Goal: Task Accomplishment & Management: Complete application form

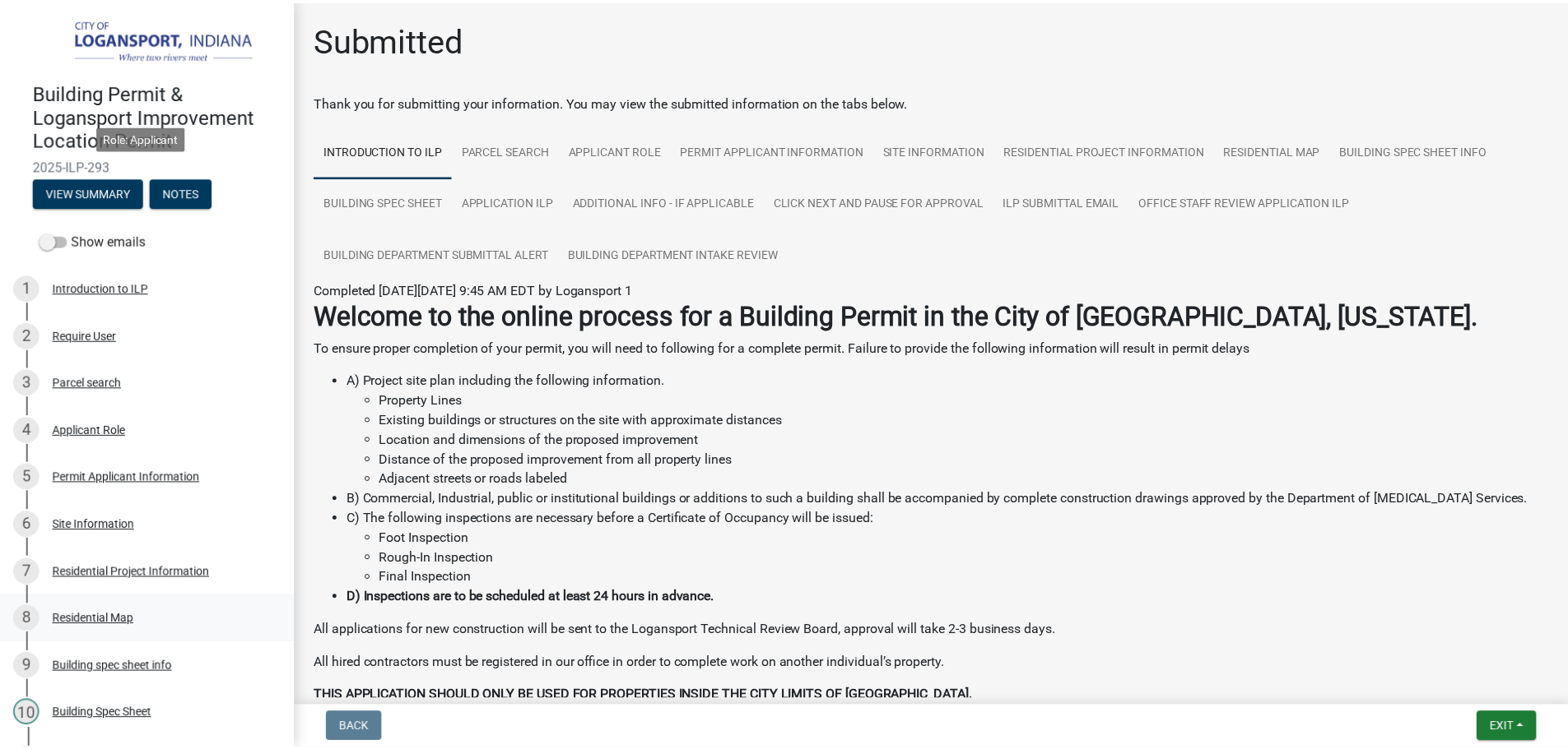
scroll to position [482, 0]
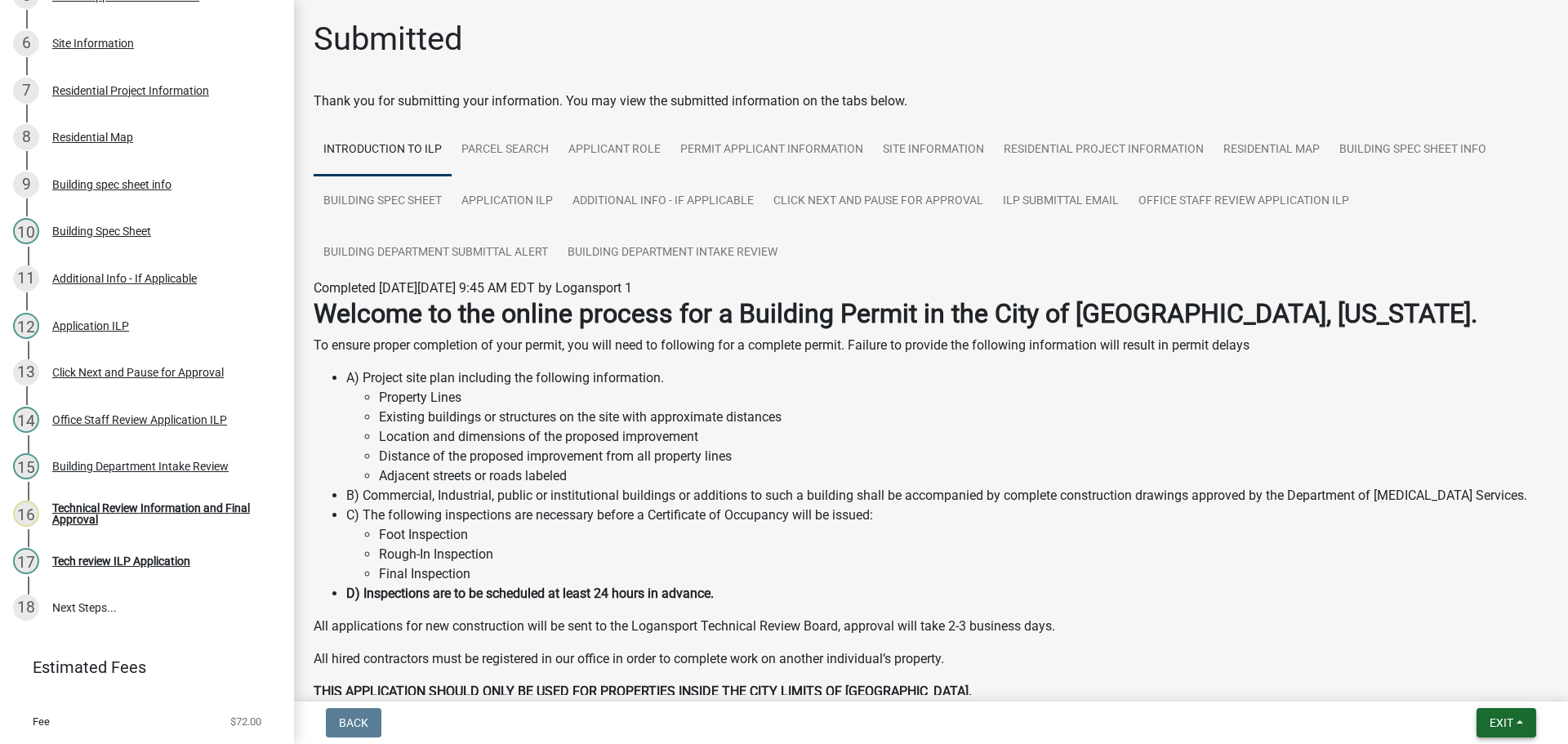
click at [1495, 729] on span "Exit" at bounding box center [1502, 723] width 24 height 13
click at [1484, 669] on button "Save & Exit" at bounding box center [1471, 681] width 130 height 39
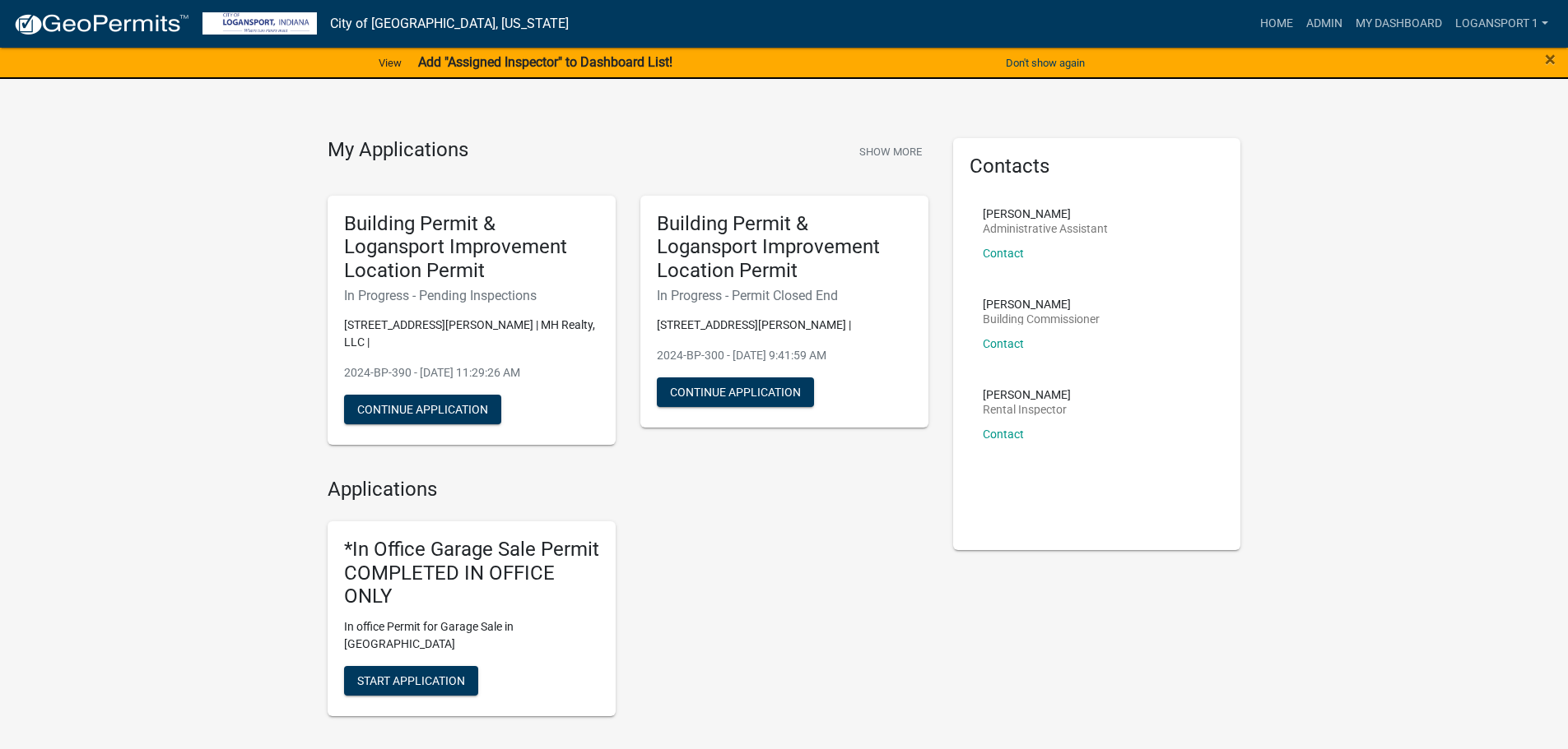
click at [1323, 7] on nav "City of [GEOGRAPHIC_DATA], [US_STATE] more_horiz Home Admin My Dashboard Logans…" at bounding box center [784, 23] width 1568 height 47
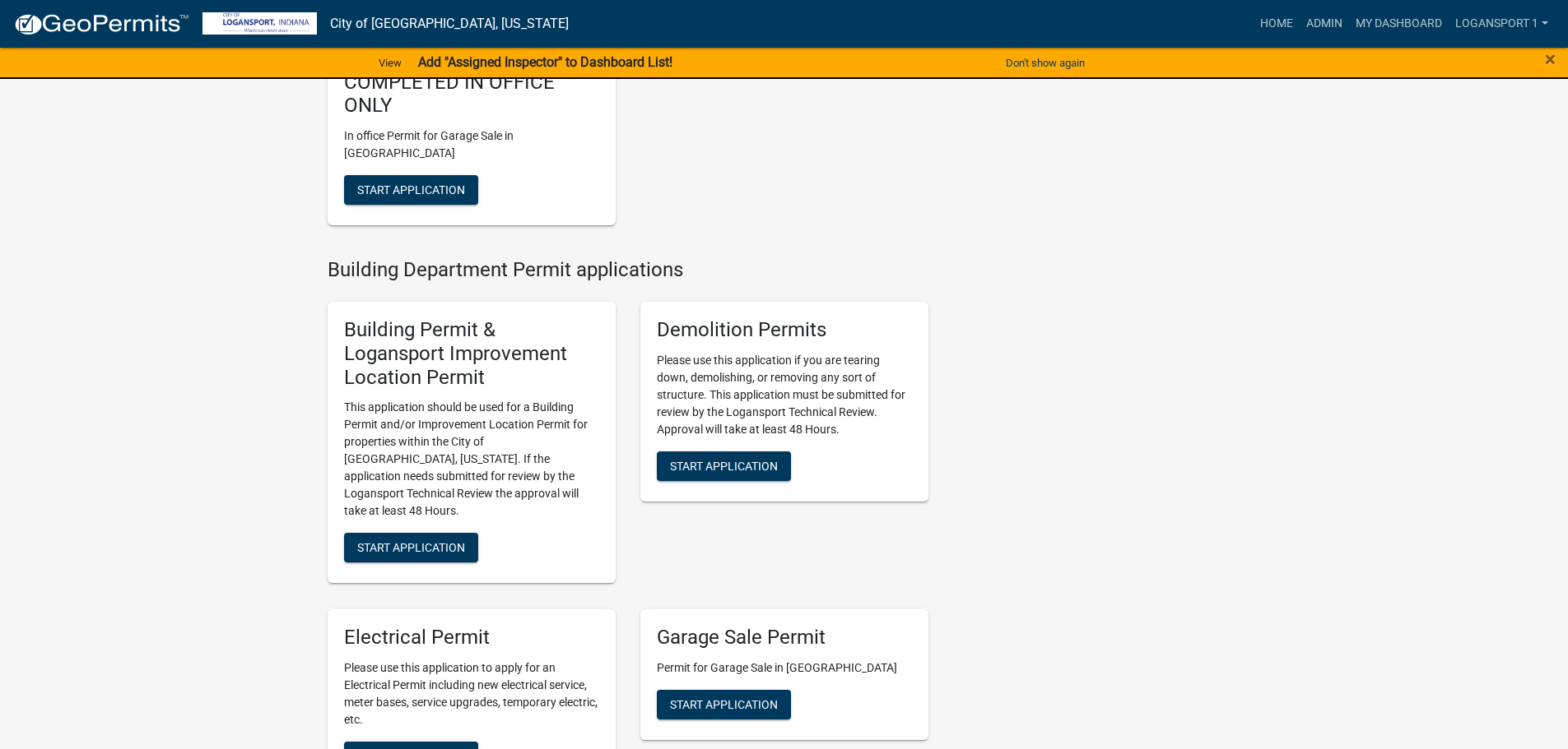
scroll to position [493, 0]
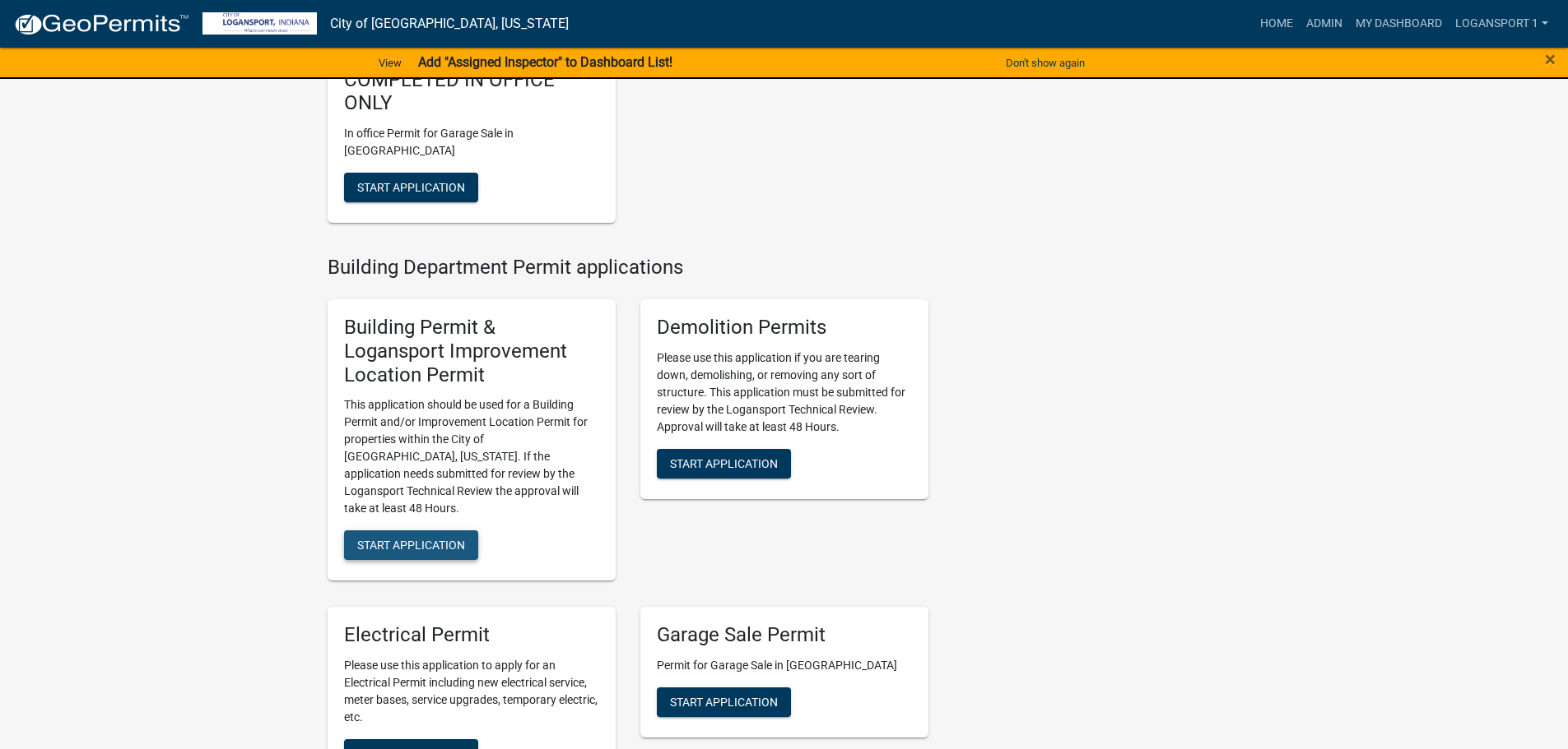
click at [409, 539] on span "Start Application" at bounding box center [411, 545] width 108 height 14
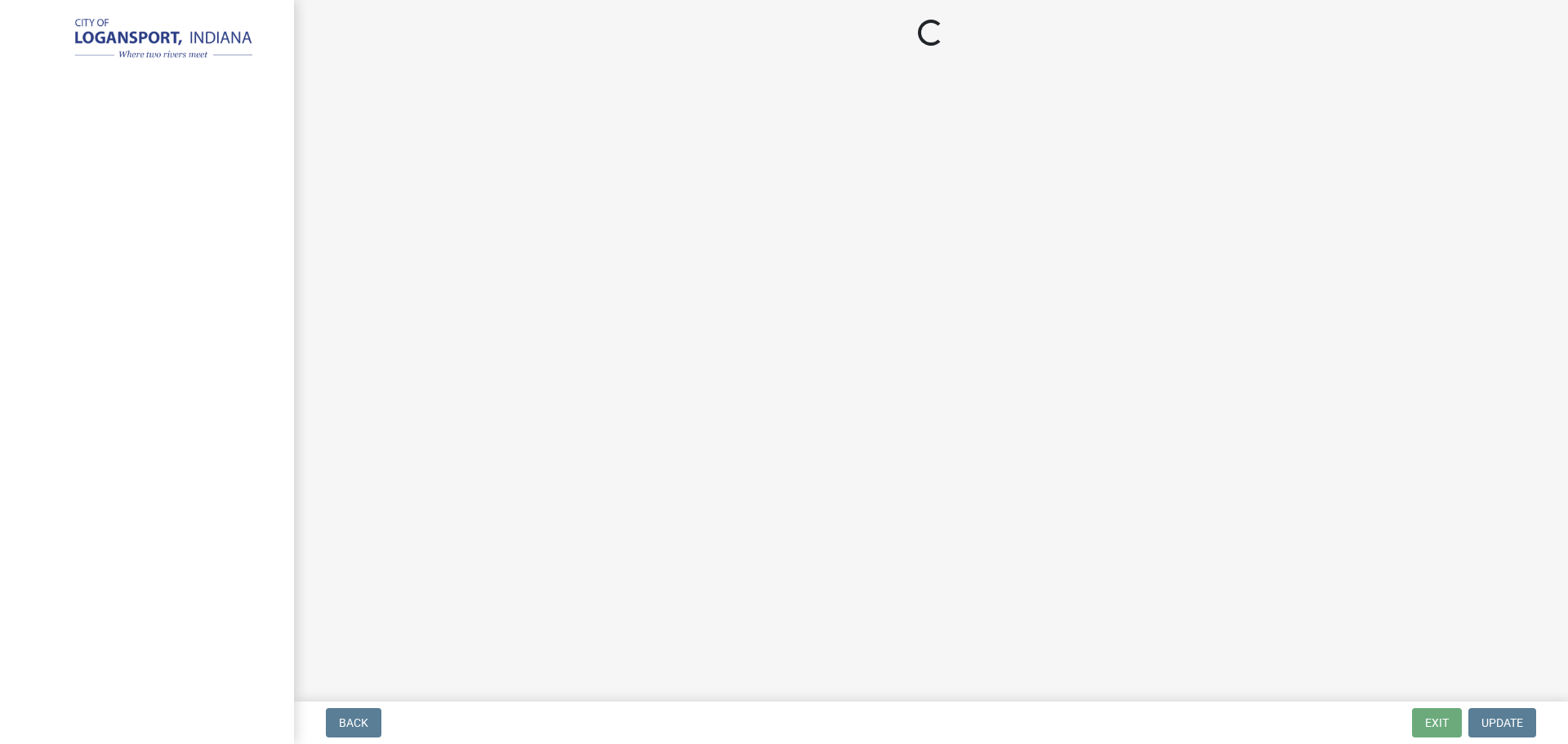
click at [1515, 611] on main "Loading..." at bounding box center [932, 347] width 1275 height 695
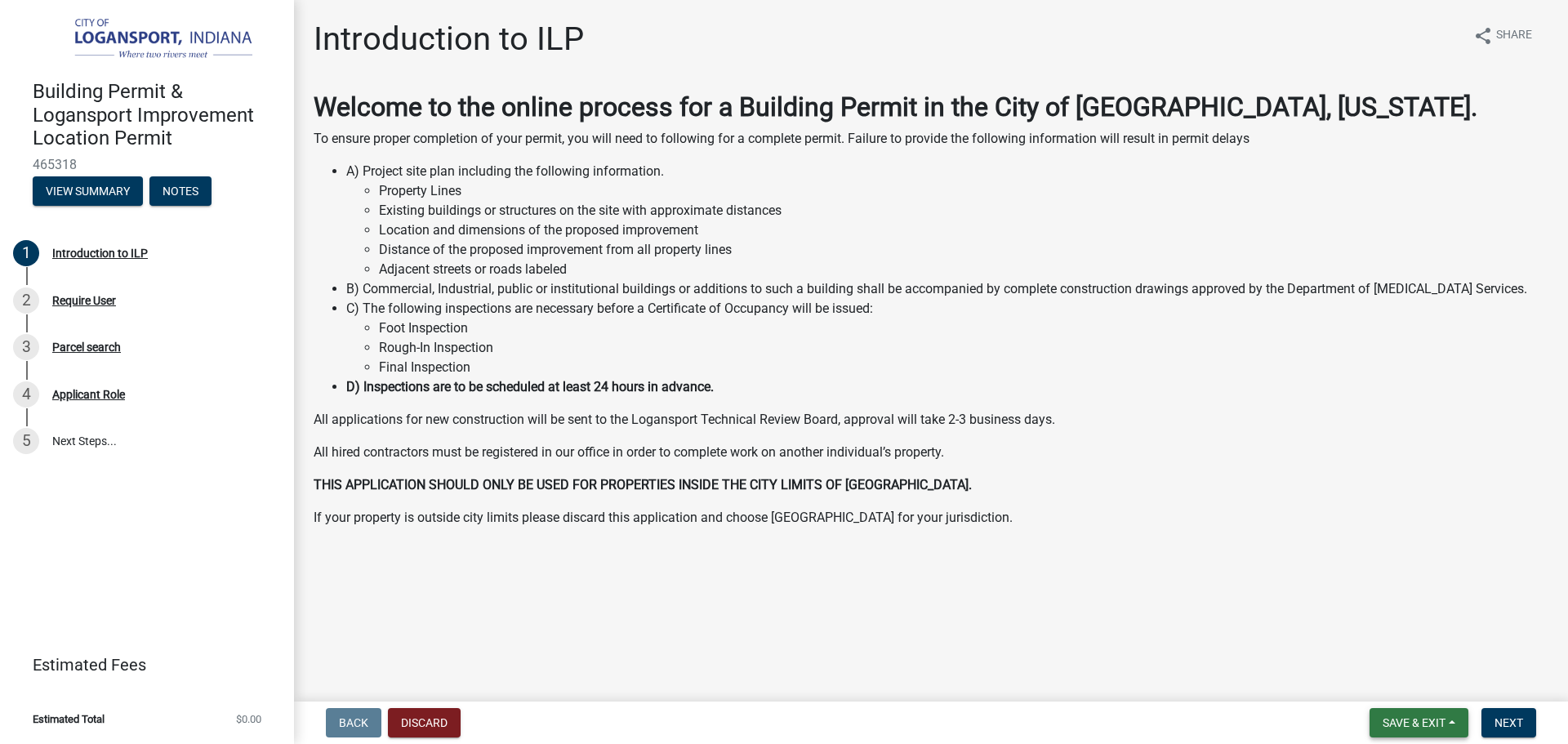
click at [1403, 716] on span "Save & Exit" at bounding box center [1415, 723] width 63 height 13
click at [1398, 687] on button "Save & Exit" at bounding box center [1403, 681] width 130 height 39
